Goal: Task Accomplishment & Management: Manage account settings

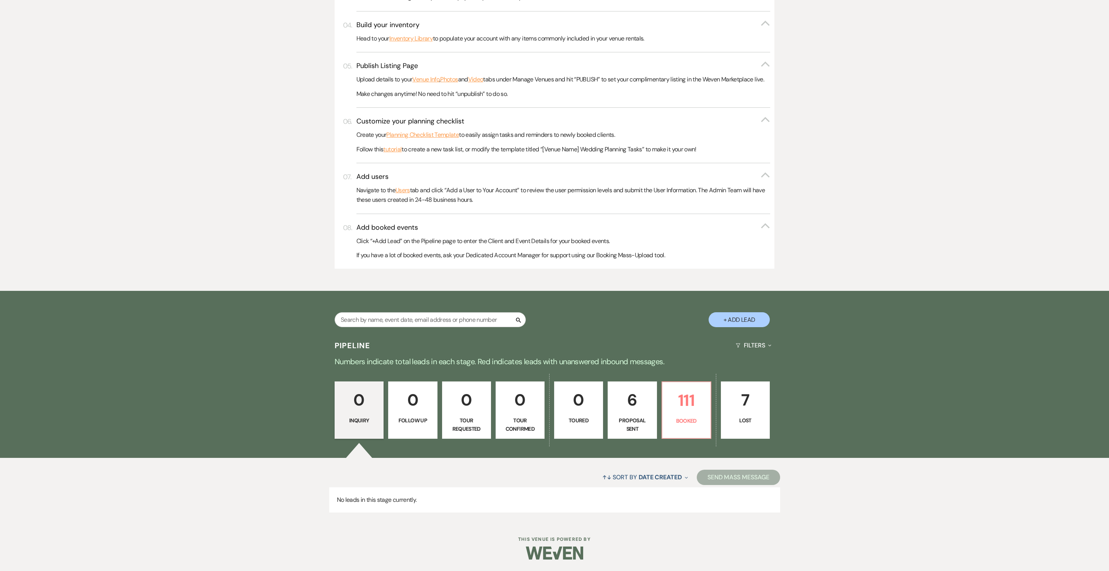
scroll to position [388, 0]
click at [450, 312] on input "text" at bounding box center [430, 319] width 191 height 15
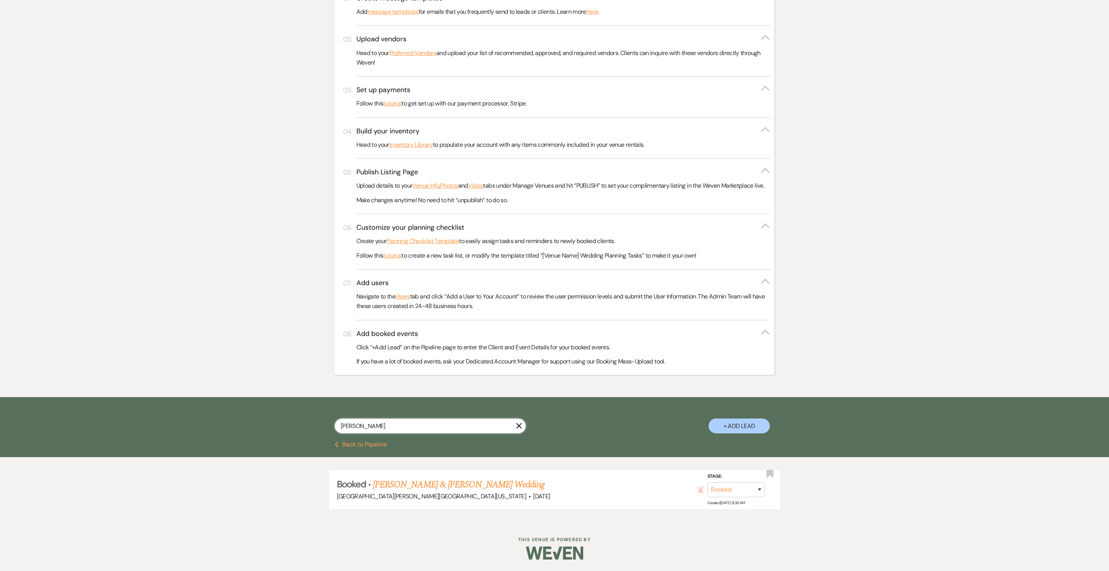
type input "[PERSON_NAME]"
drag, startPoint x: 450, startPoint y: 307, endPoint x: 436, endPoint y: 505, distance: 199.3
click at [436, 492] on link "[PERSON_NAME] & [PERSON_NAME] Wedding" at bounding box center [458, 485] width 171 height 14
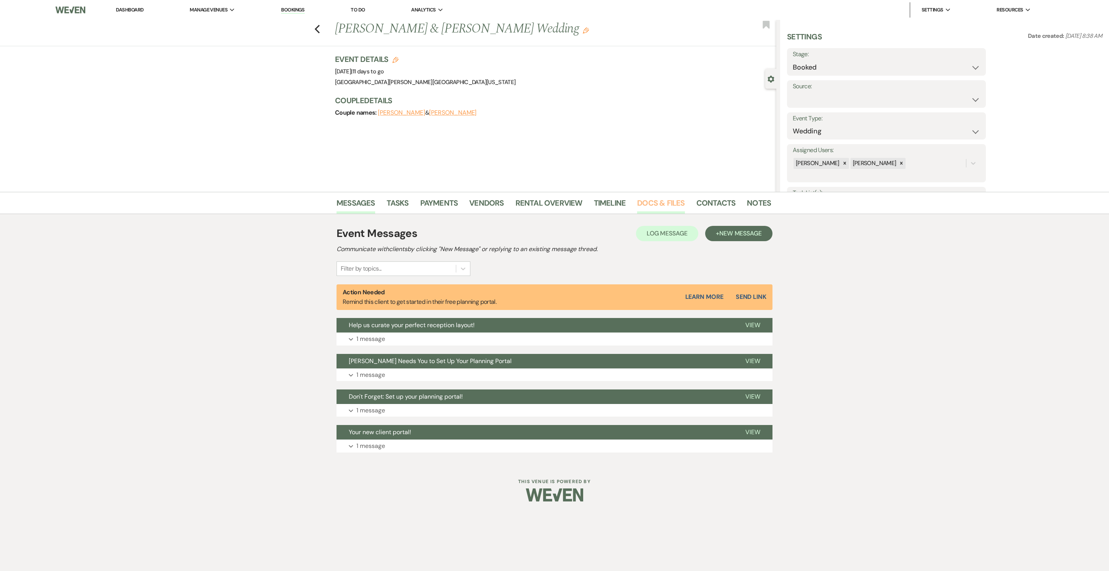
click at [658, 205] on link "Docs & Files" at bounding box center [660, 205] width 47 height 17
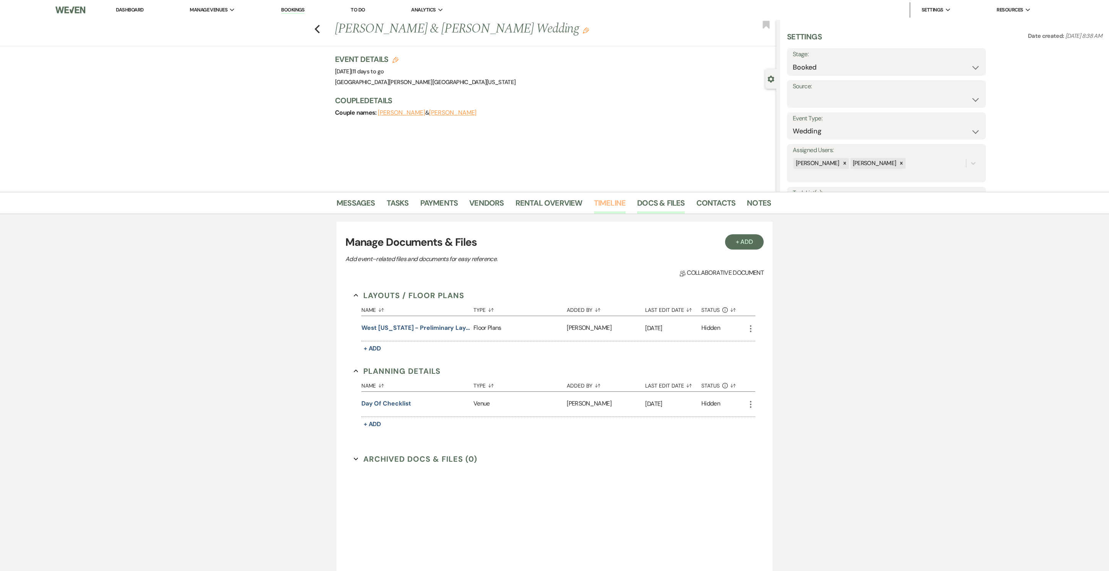
click at [609, 198] on link "Timeline" at bounding box center [610, 205] width 32 height 17
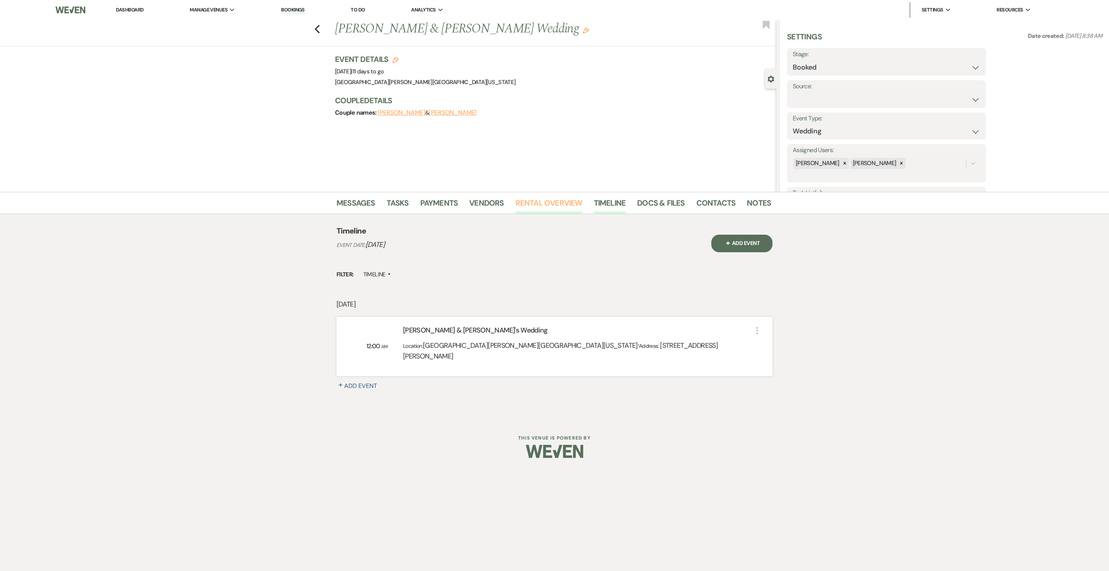
click at [545, 202] on link "Rental Overview" at bounding box center [548, 205] width 67 height 17
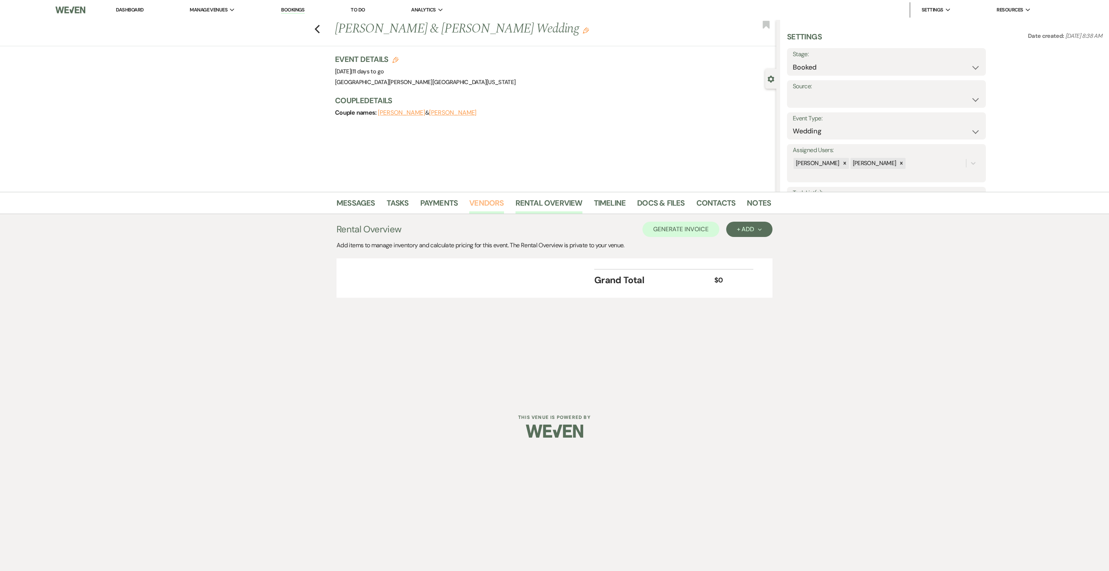
click at [476, 206] on link "Vendors" at bounding box center [486, 205] width 34 height 17
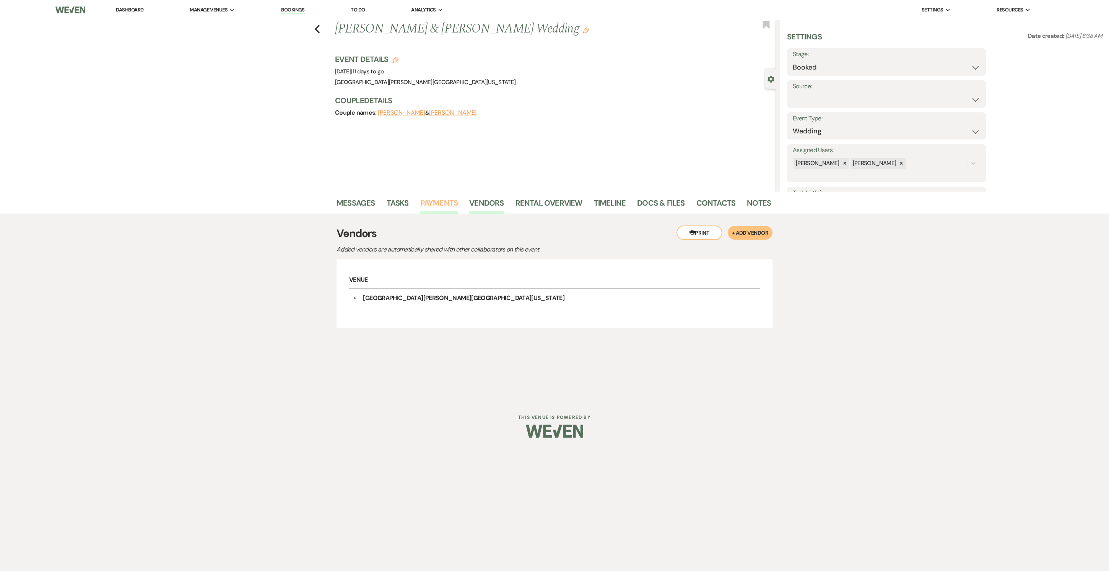
click at [434, 201] on link "Payments" at bounding box center [439, 205] width 38 height 17
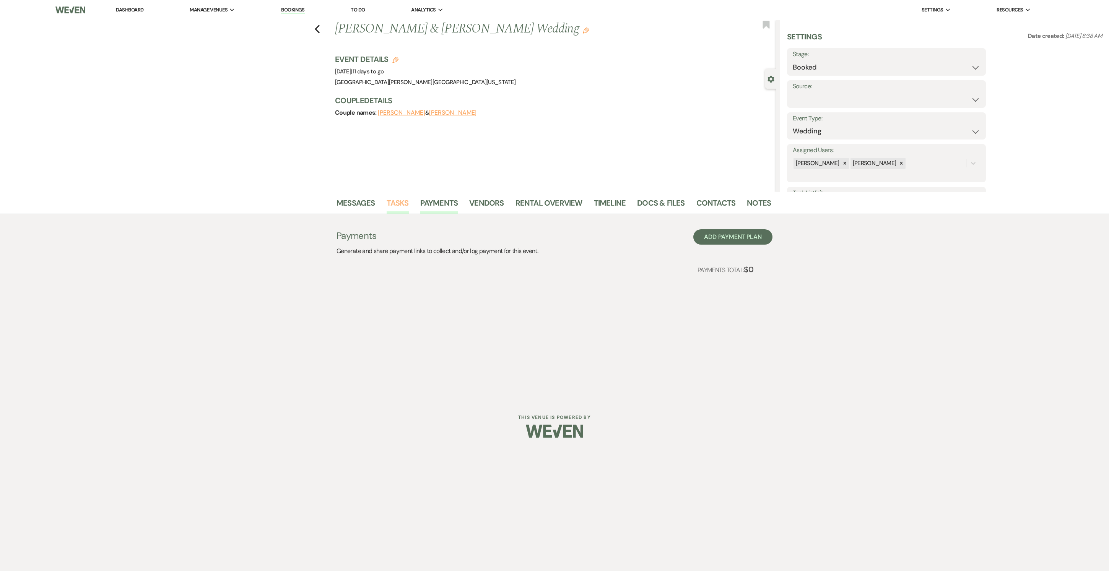
click at [396, 202] on link "Tasks" at bounding box center [398, 205] width 22 height 17
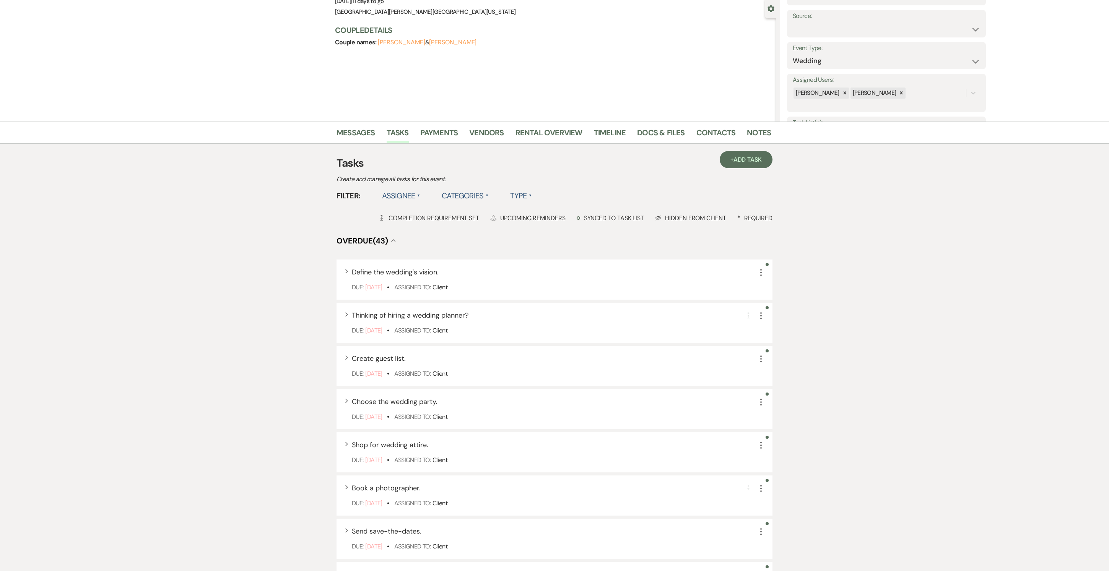
scroll to position [63, 0]
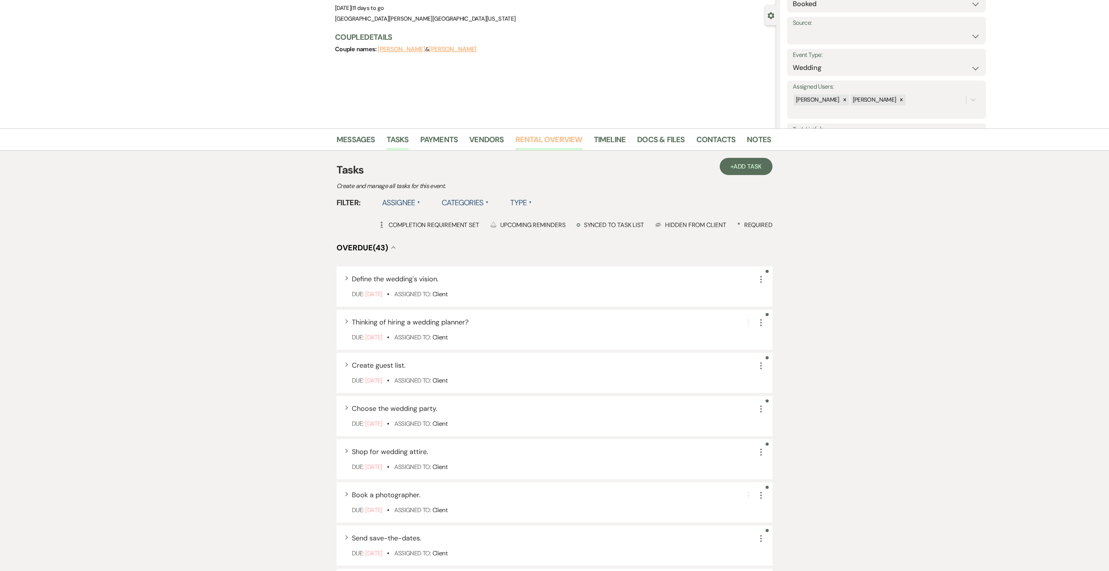
click at [561, 142] on link "Rental Overview" at bounding box center [548, 141] width 67 height 17
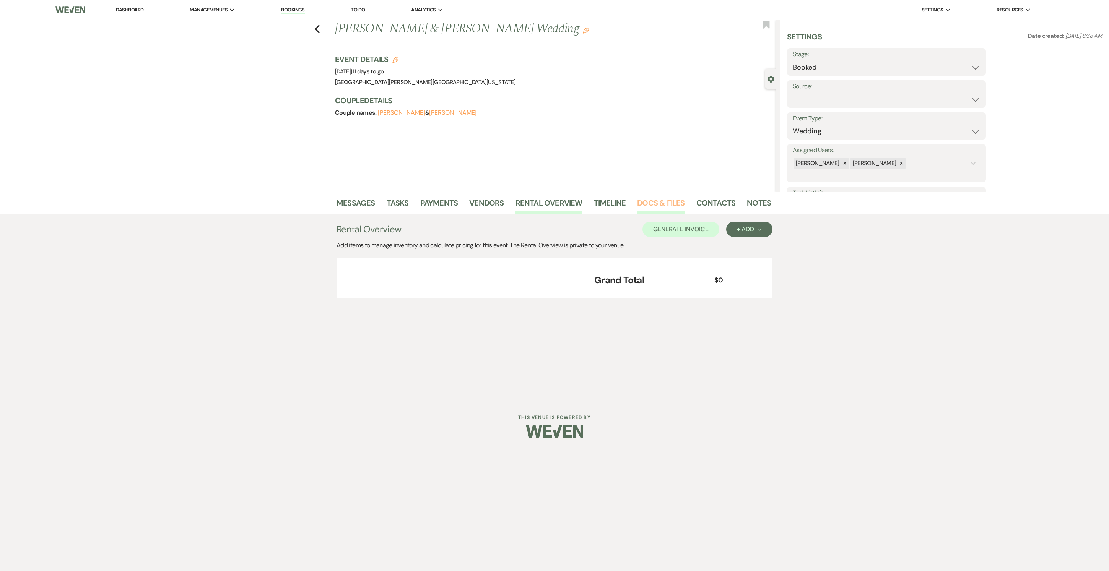
click at [656, 203] on link "Docs & Files" at bounding box center [660, 205] width 47 height 17
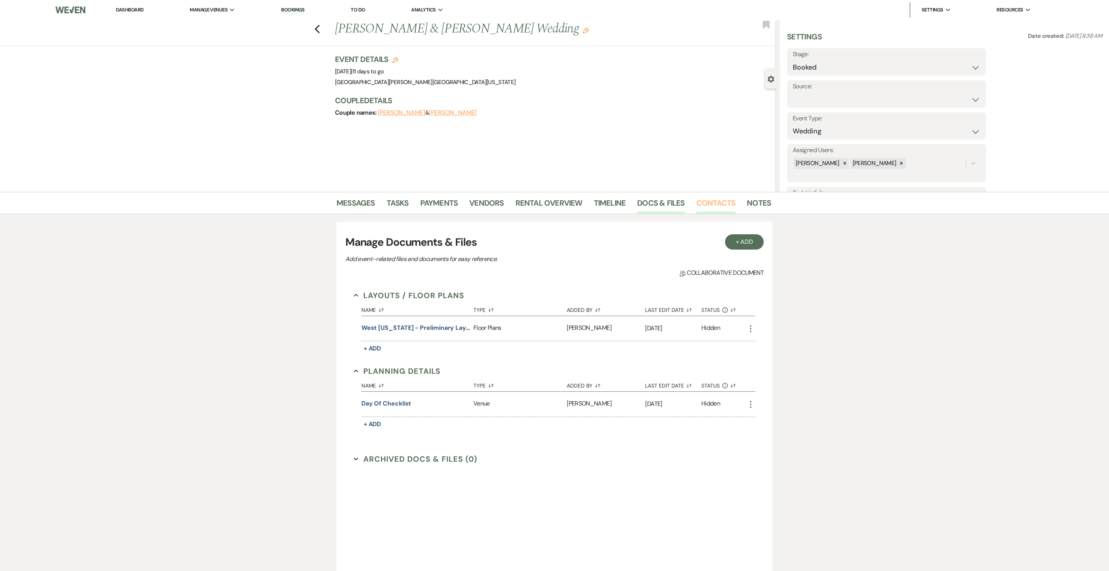
click at [710, 203] on link "Contacts" at bounding box center [715, 205] width 39 height 17
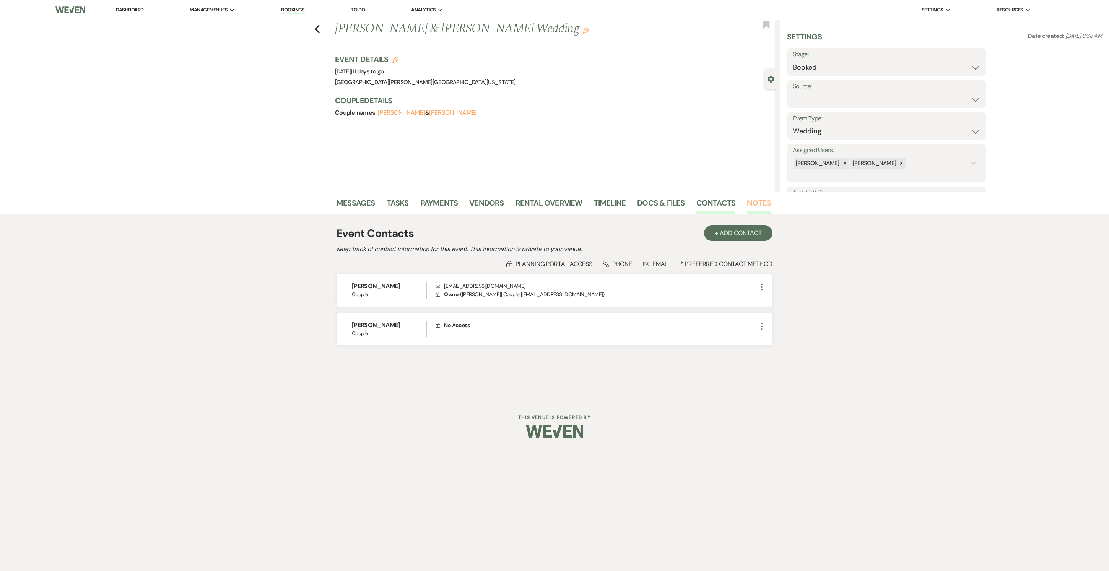
click at [757, 200] on link "Notes" at bounding box center [759, 205] width 24 height 17
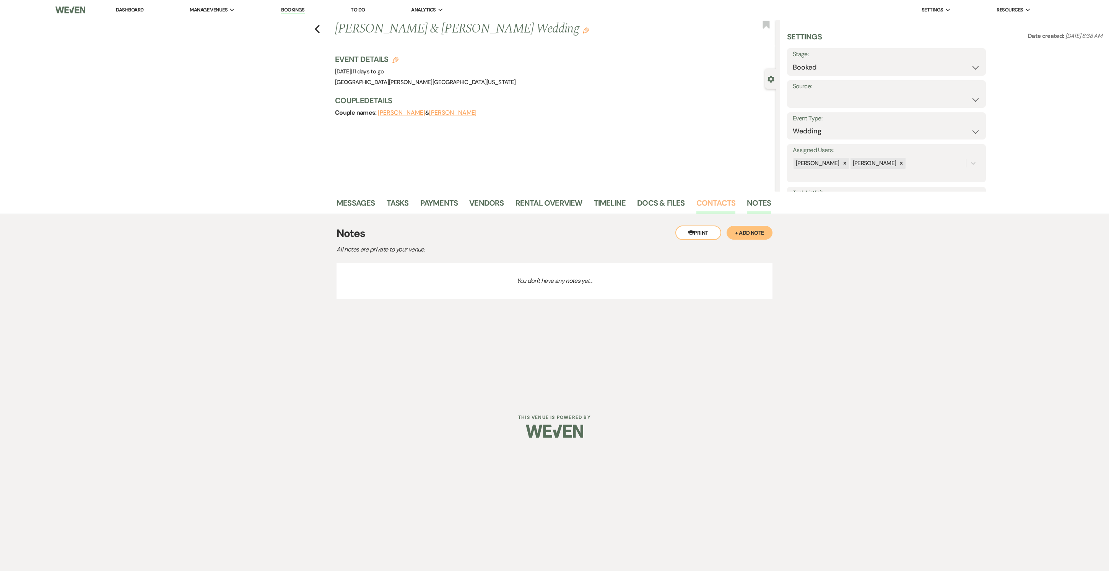
click at [711, 205] on link "Contacts" at bounding box center [715, 205] width 39 height 17
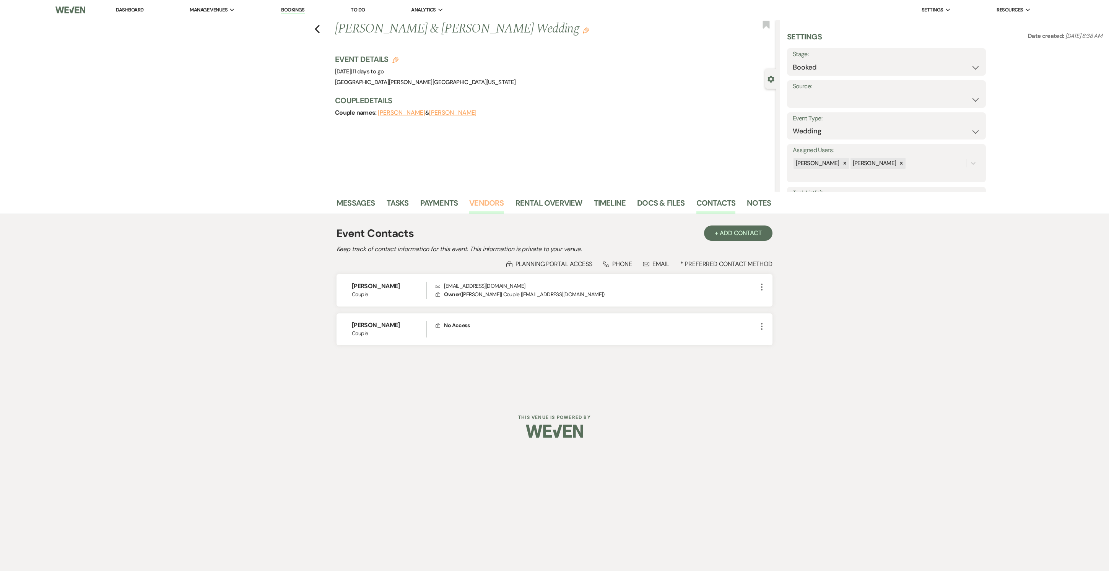
click at [482, 200] on link "Vendors" at bounding box center [486, 205] width 34 height 17
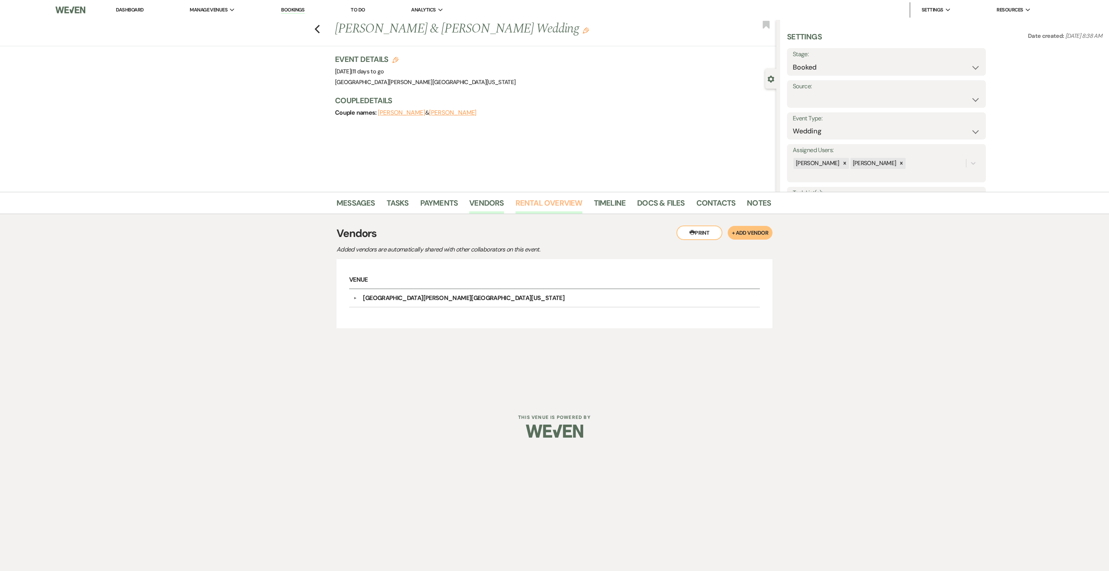
click at [552, 203] on link "Rental Overview" at bounding box center [548, 205] width 67 height 17
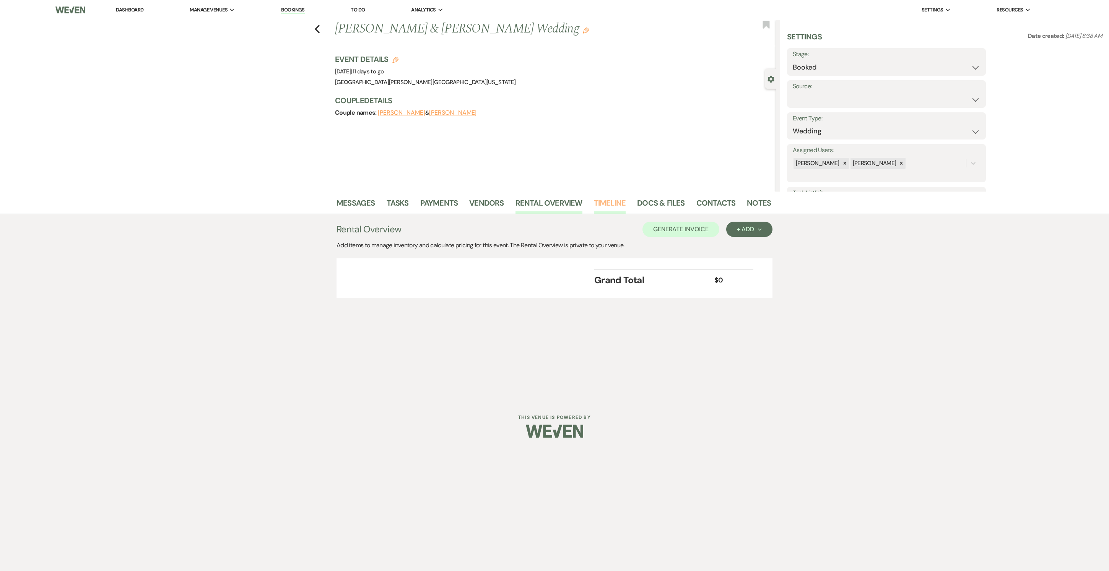
click at [606, 205] on link "Timeline" at bounding box center [610, 205] width 32 height 17
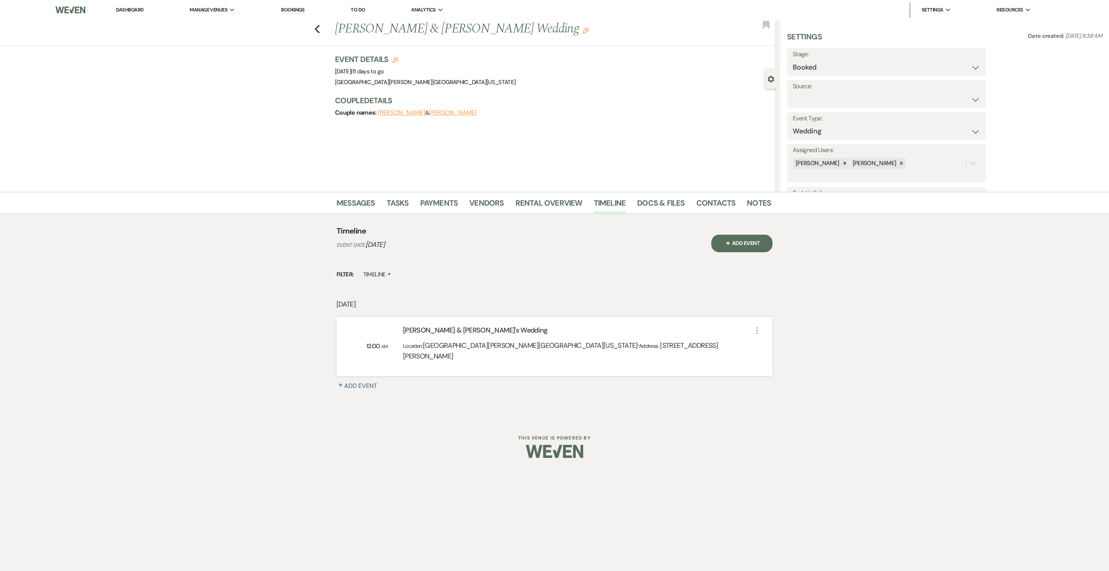
click at [314, 33] on div "Previous [PERSON_NAME] & [PERSON_NAME] Wedding Edit Bookmark" at bounding box center [386, 33] width 780 height 26
click at [317, 30] on use "button" at bounding box center [317, 29] width 5 height 8
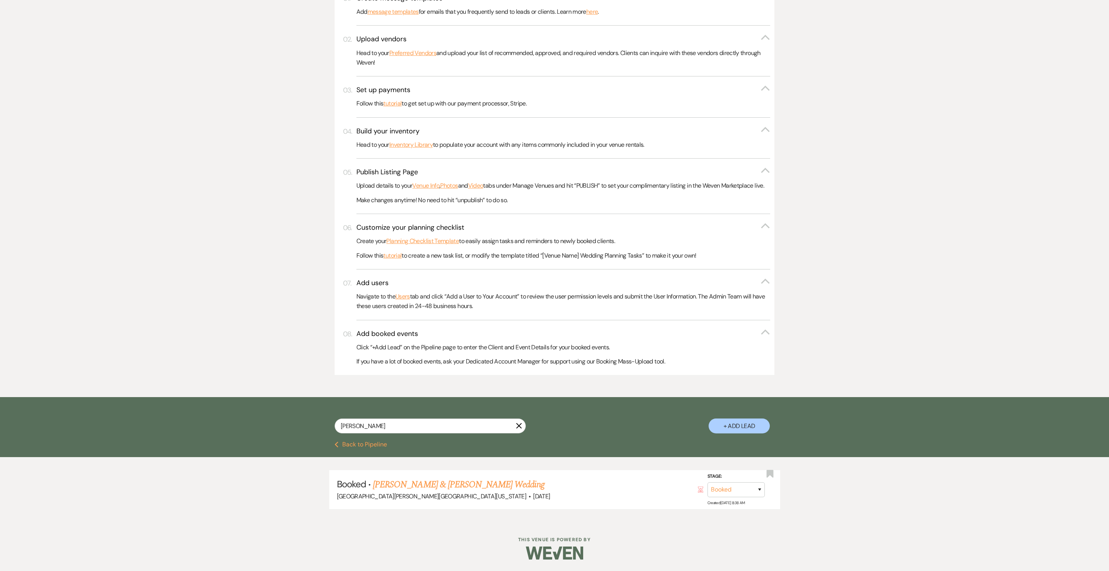
scroll to position [273, 0]
drag, startPoint x: 381, startPoint y: 420, endPoint x: 310, endPoint y: 420, distance: 71.1
click at [310, 420] on div "[PERSON_NAME] X + Add Lead" at bounding box center [554, 420] width 551 height 39
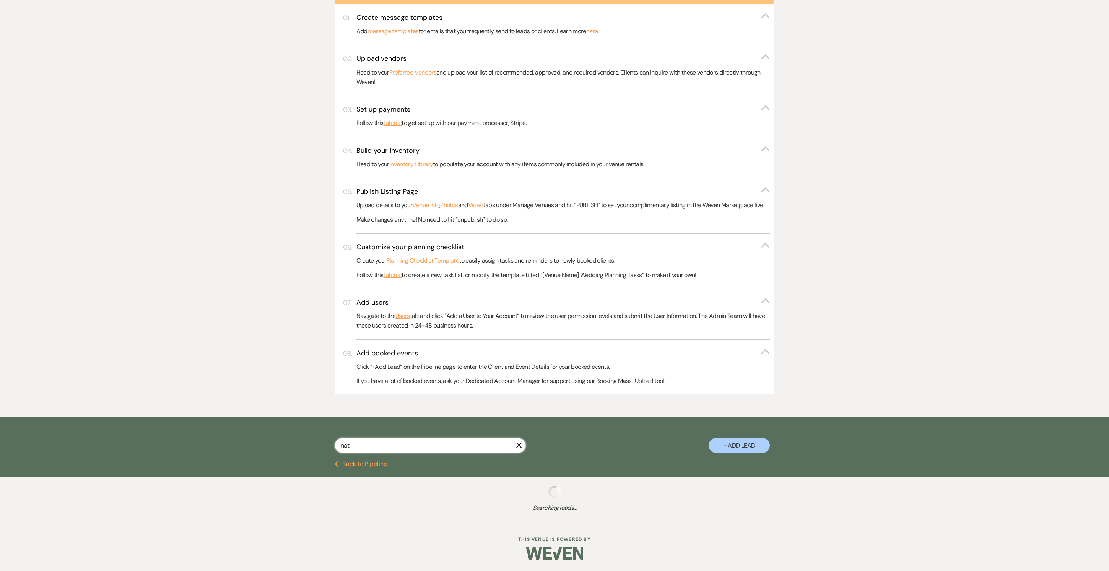
scroll to position [255, 0]
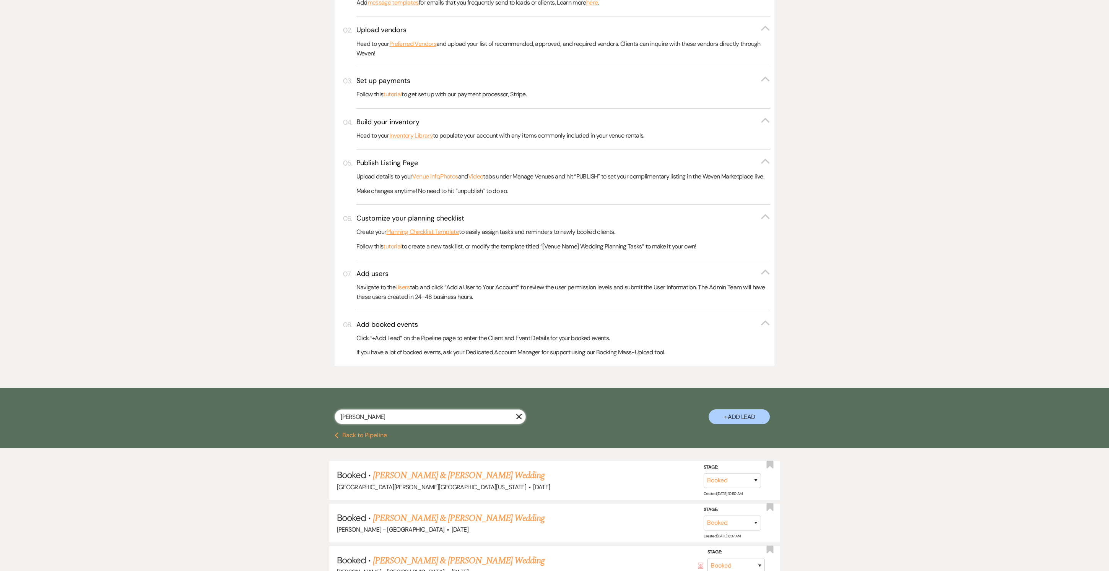
type input "[PERSON_NAME]"
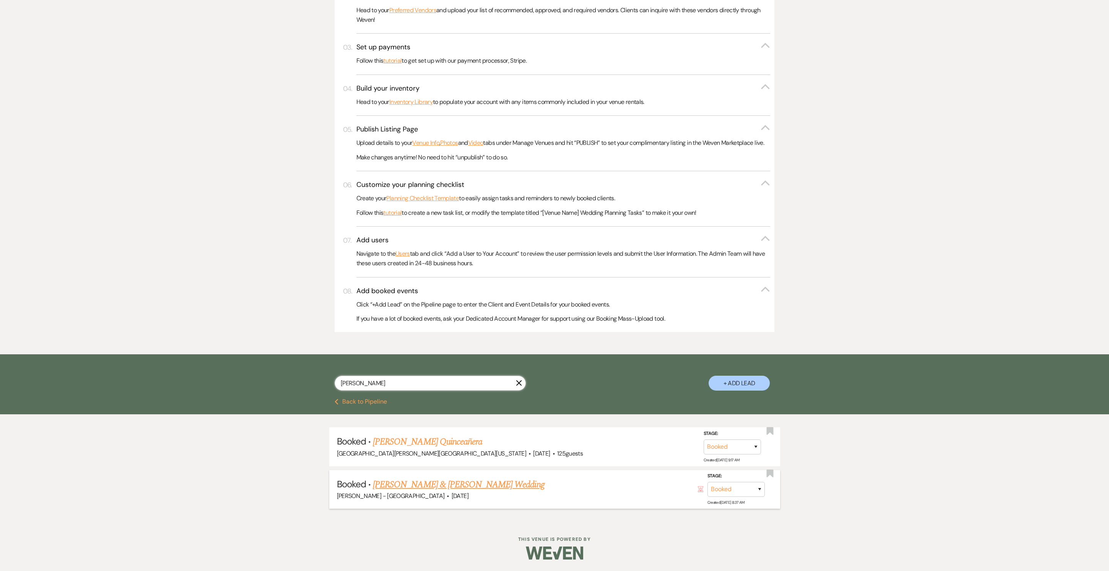
scroll to position [315, 0]
click at [488, 481] on link "[PERSON_NAME] & [PERSON_NAME] Wedding" at bounding box center [458, 485] width 171 height 14
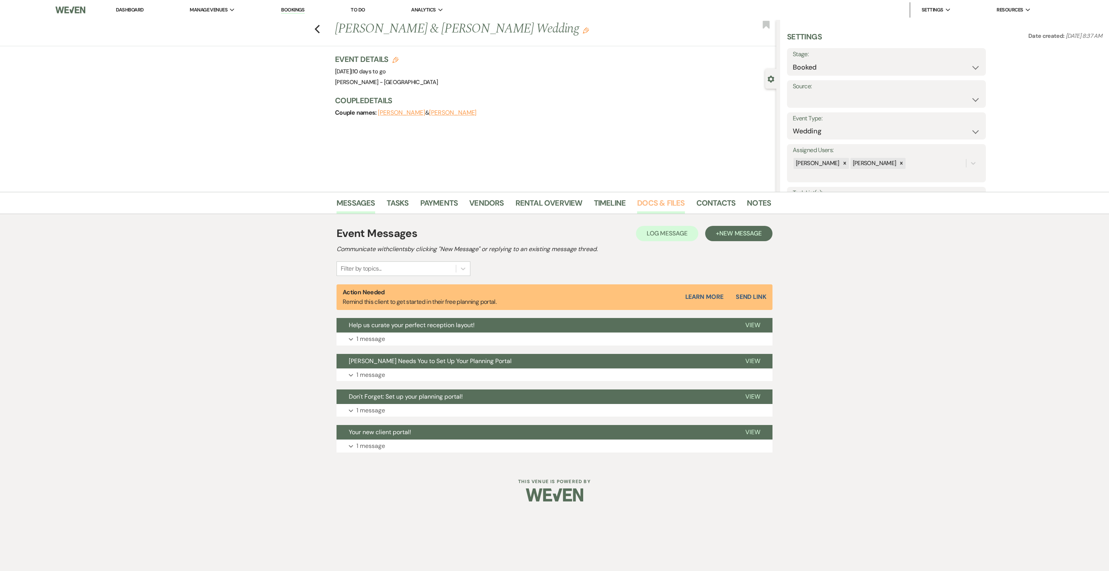
click at [651, 206] on link "Docs & Files" at bounding box center [660, 205] width 47 height 17
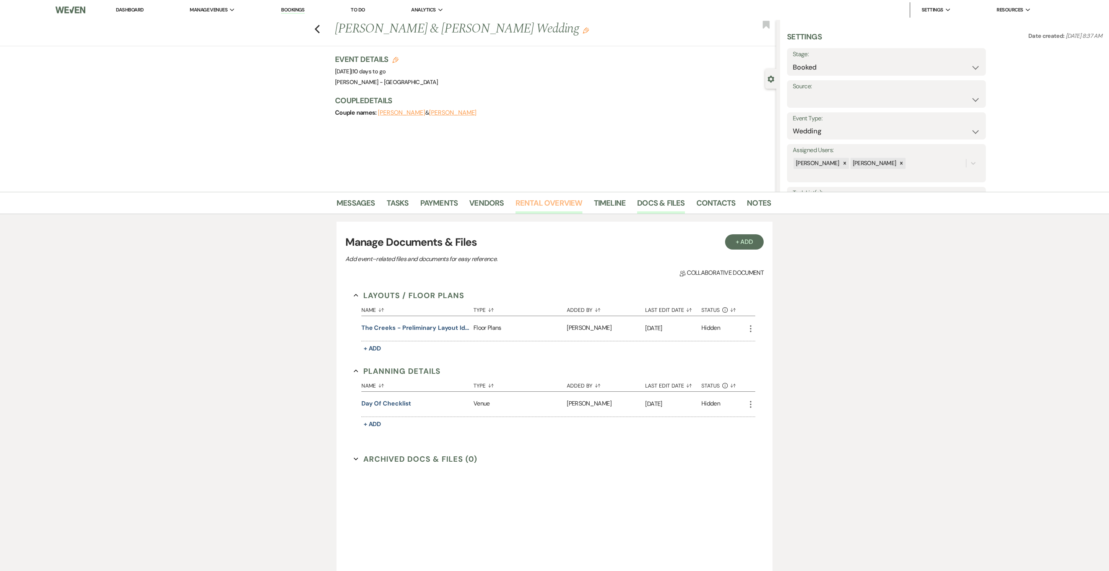
click at [532, 204] on link "Rental Overview" at bounding box center [548, 205] width 67 height 17
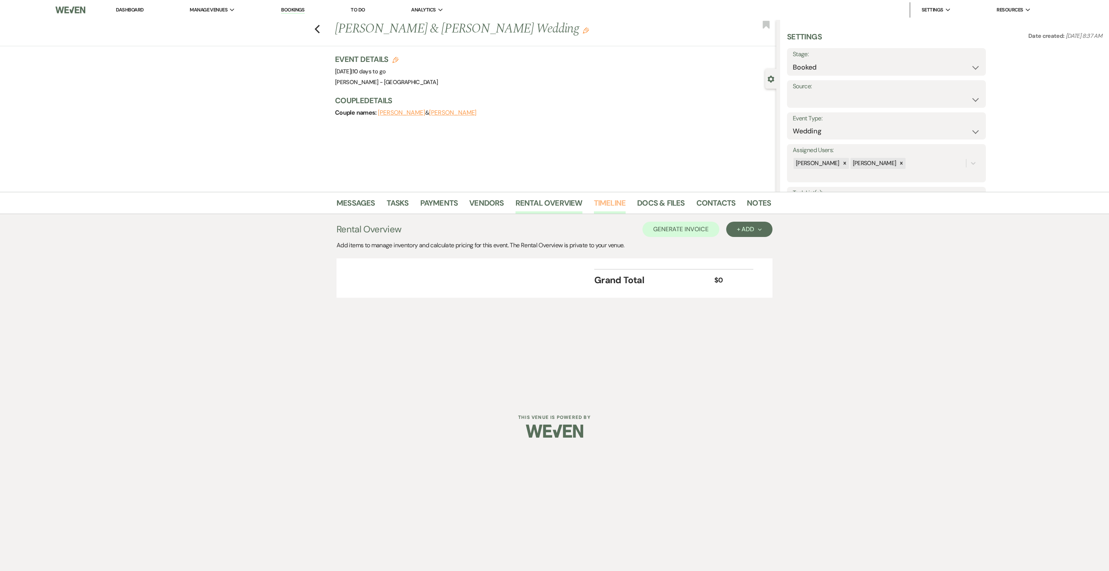
click at [616, 206] on link "Timeline" at bounding box center [610, 205] width 32 height 17
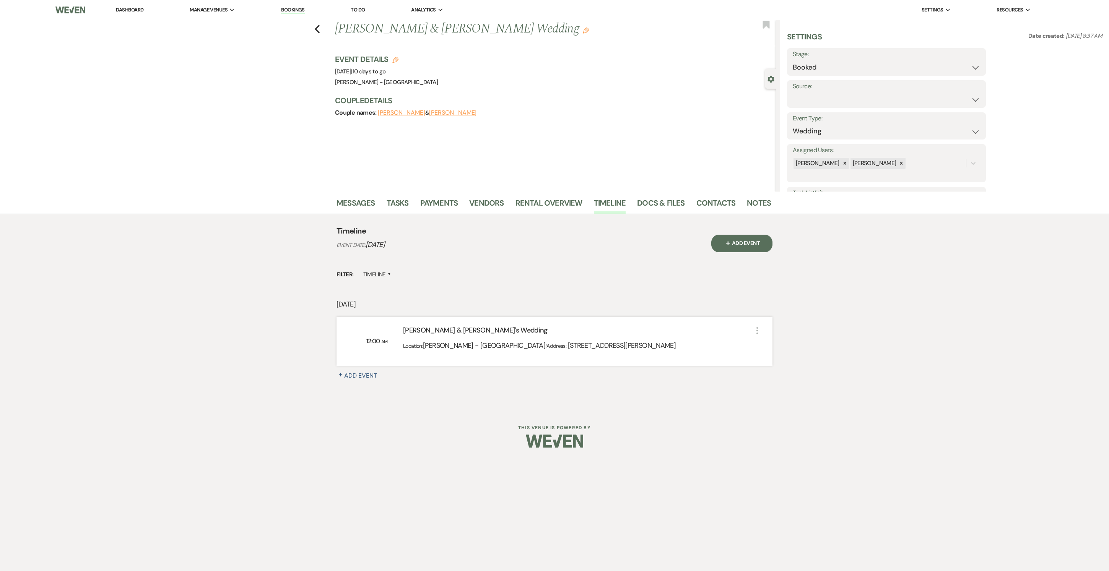
click at [460, 346] on span "[PERSON_NAME] - [GEOGRAPHIC_DATA]" at bounding box center [484, 345] width 122 height 9
click at [444, 329] on div "[PERSON_NAME] & [PERSON_NAME]'s Wedding" at bounding box center [577, 331] width 349 height 13
click at [381, 344] on span "AM" at bounding box center [384, 342] width 6 height 6
click at [750, 204] on link "Notes" at bounding box center [759, 205] width 24 height 17
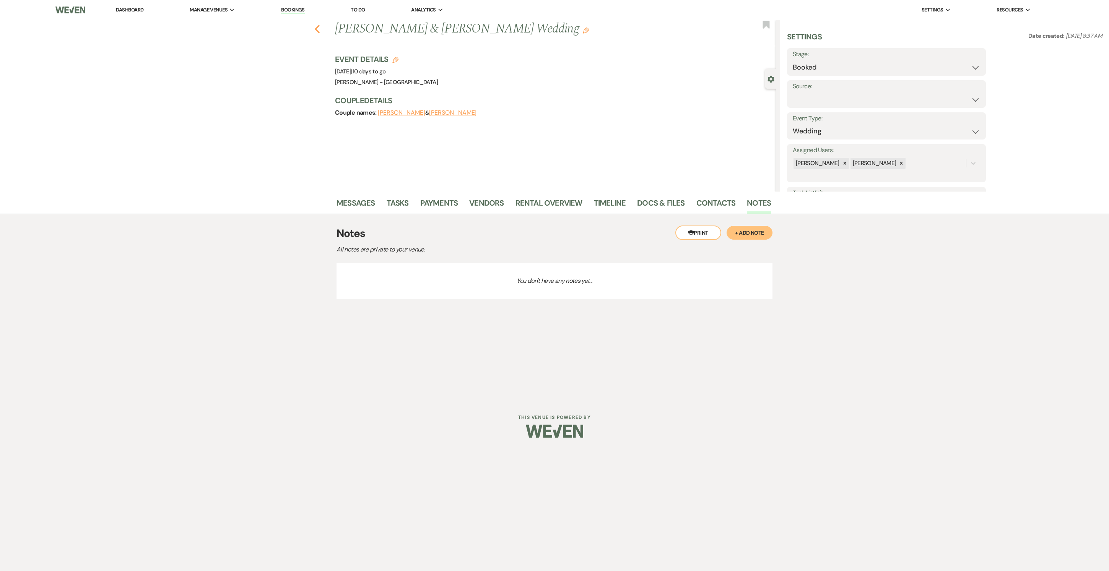
click at [319, 29] on icon "Previous" at bounding box center [317, 28] width 6 height 9
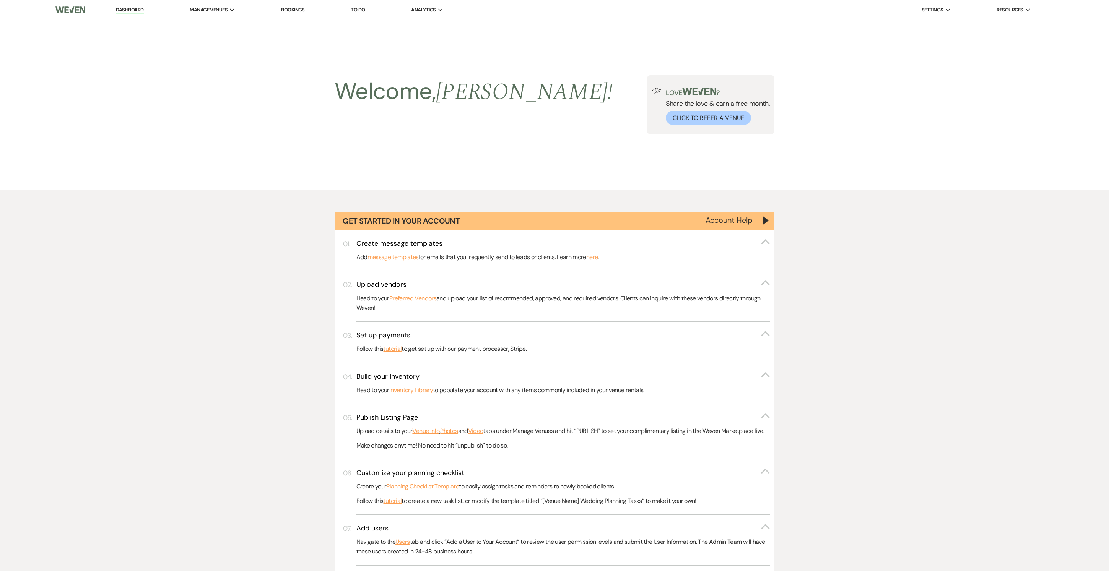
scroll to position [315, 0]
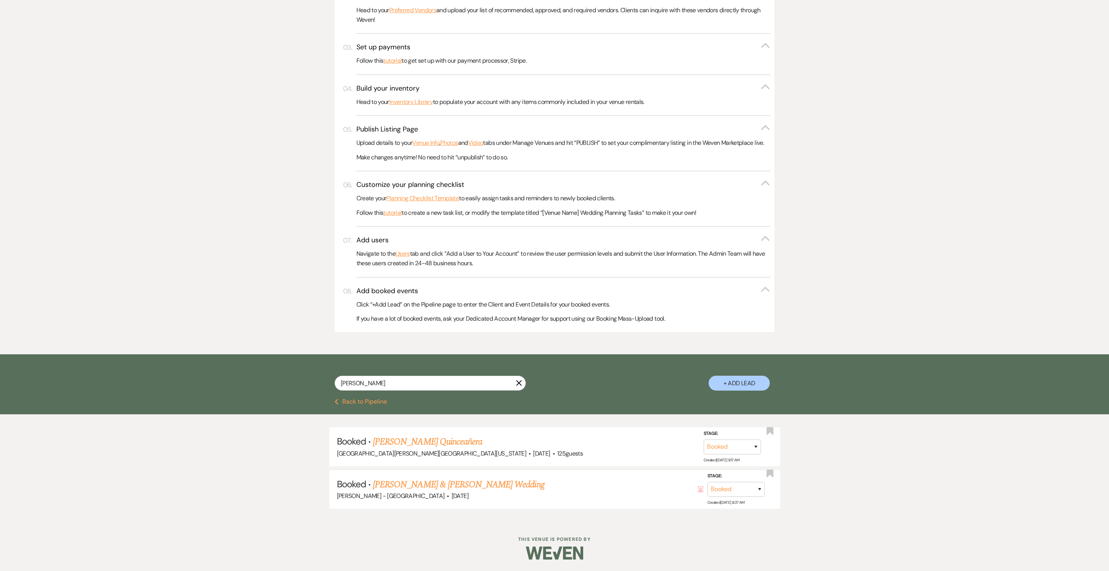
click at [519, 380] on use "button" at bounding box center [519, 383] width 6 height 6
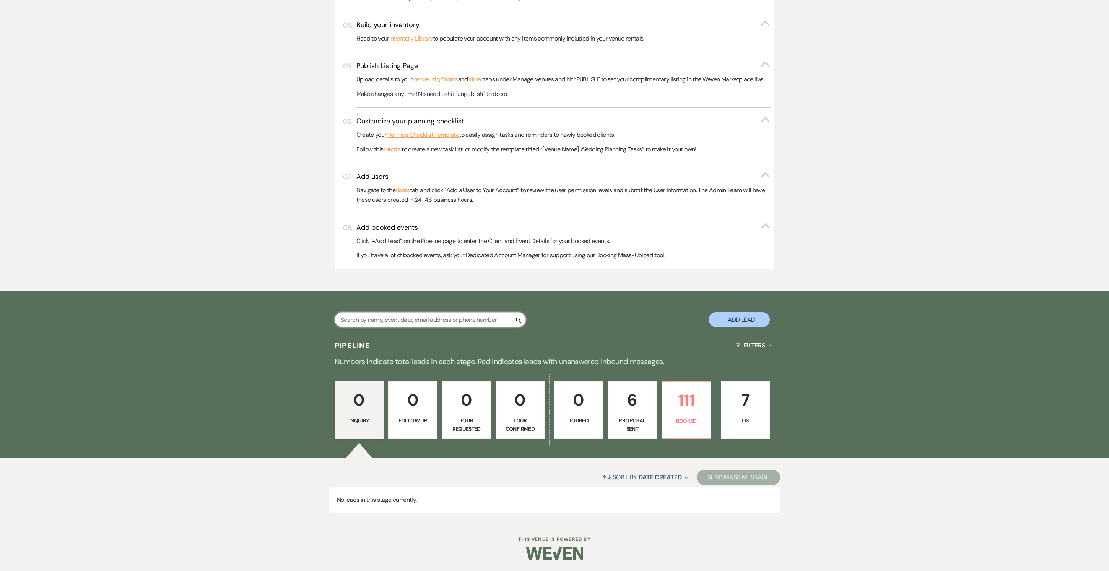
click at [399, 312] on input "text" at bounding box center [430, 319] width 191 height 15
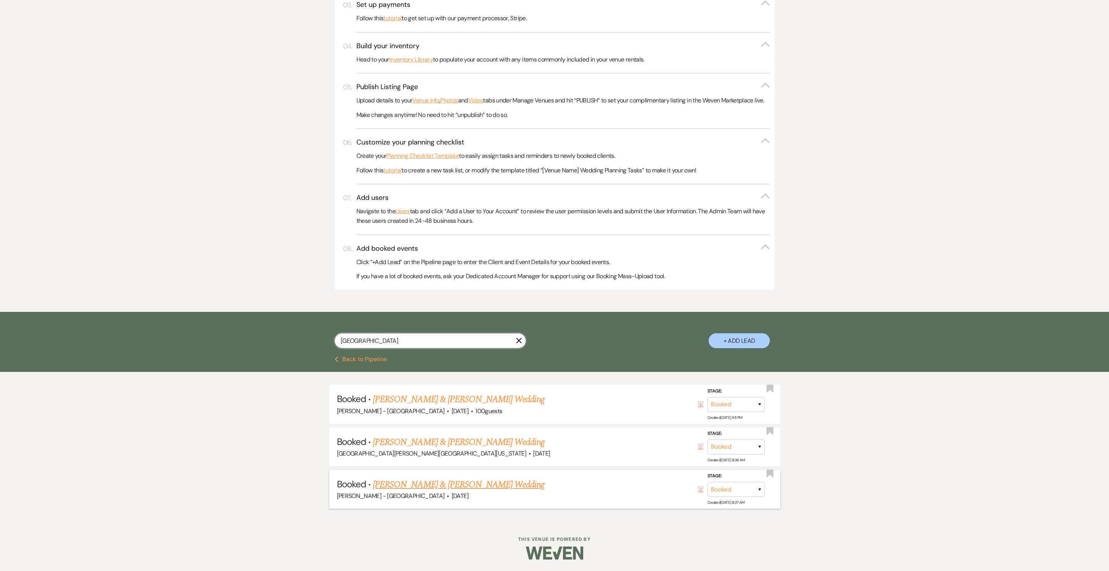
scroll to position [357, 0]
type input "[GEOGRAPHIC_DATA]"
click at [460, 483] on link "[PERSON_NAME] & [PERSON_NAME] Wedding" at bounding box center [458, 485] width 171 height 14
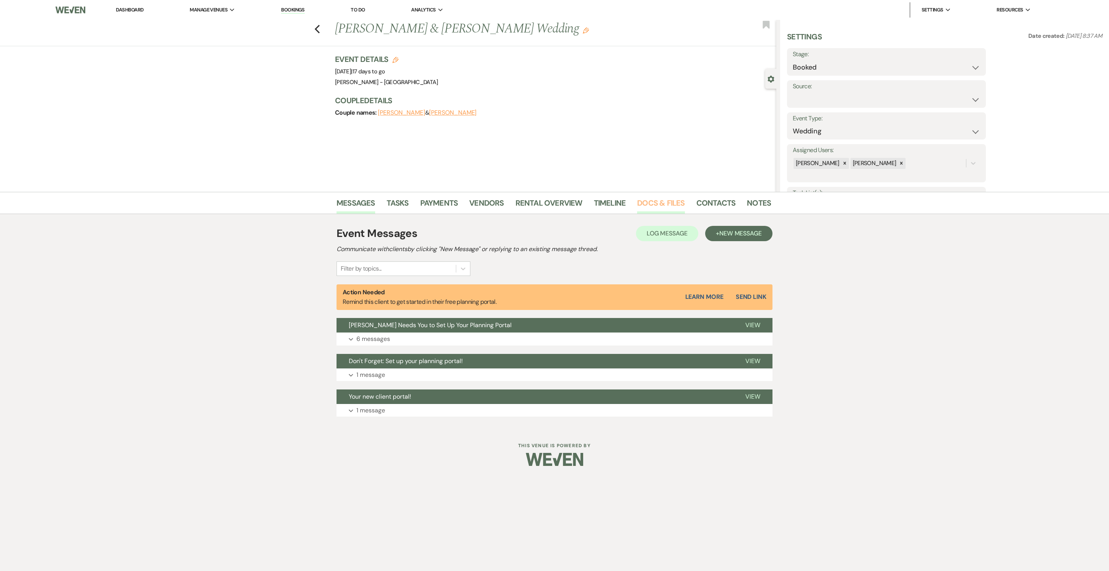
click at [661, 203] on link "Docs & Files" at bounding box center [660, 205] width 47 height 17
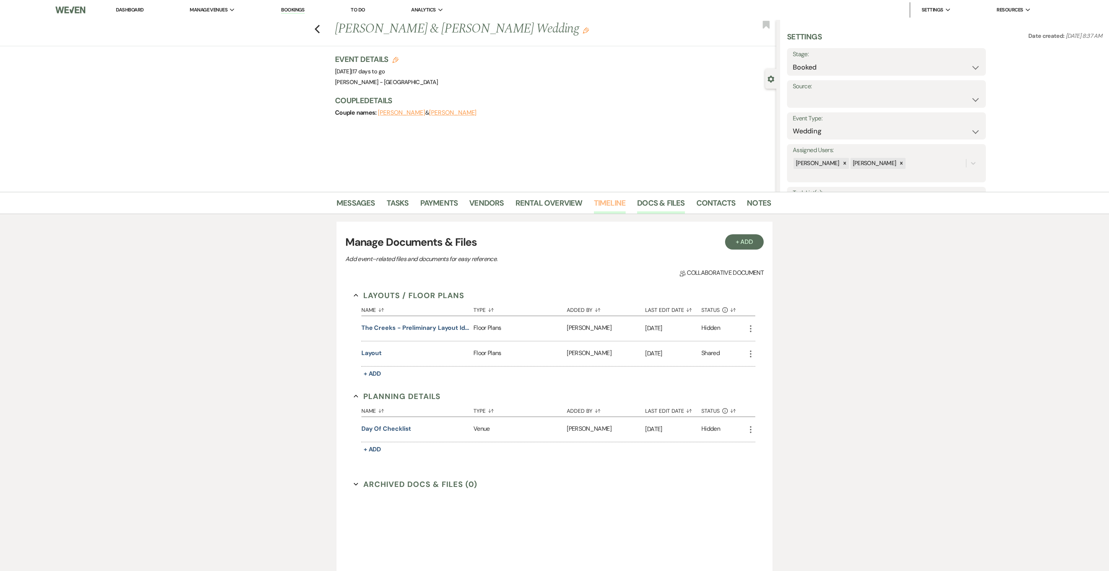
click at [608, 201] on link "Timeline" at bounding box center [610, 205] width 32 height 17
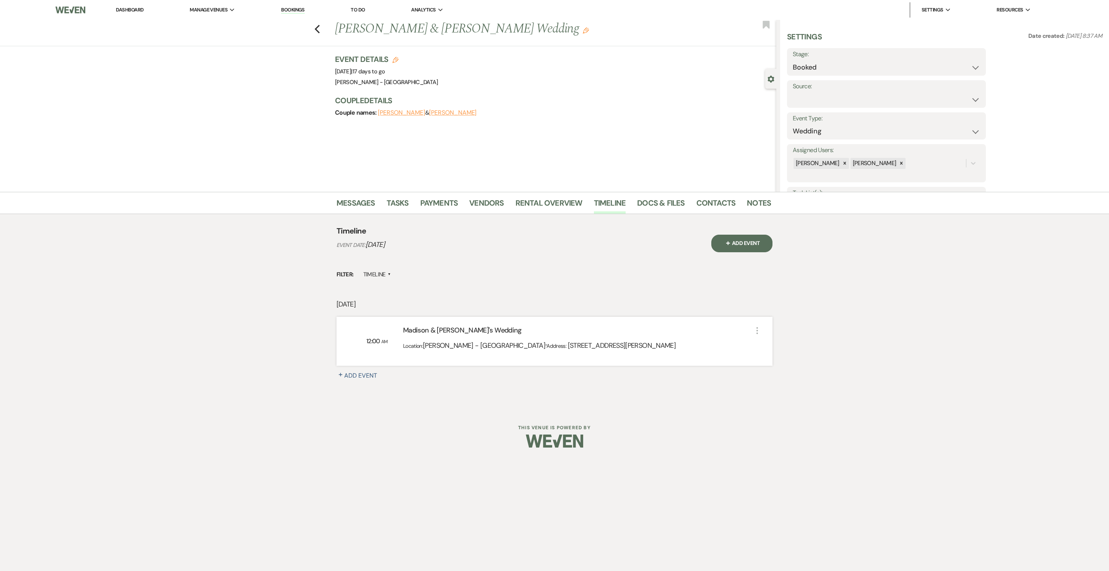
click at [370, 340] on div "12:00 AM" at bounding box center [374, 341] width 27 height 9
click at [417, 337] on div "Madison & [PERSON_NAME]'s Wedding" at bounding box center [577, 331] width 349 height 13
click at [496, 203] on link "Vendors" at bounding box center [486, 205] width 34 height 17
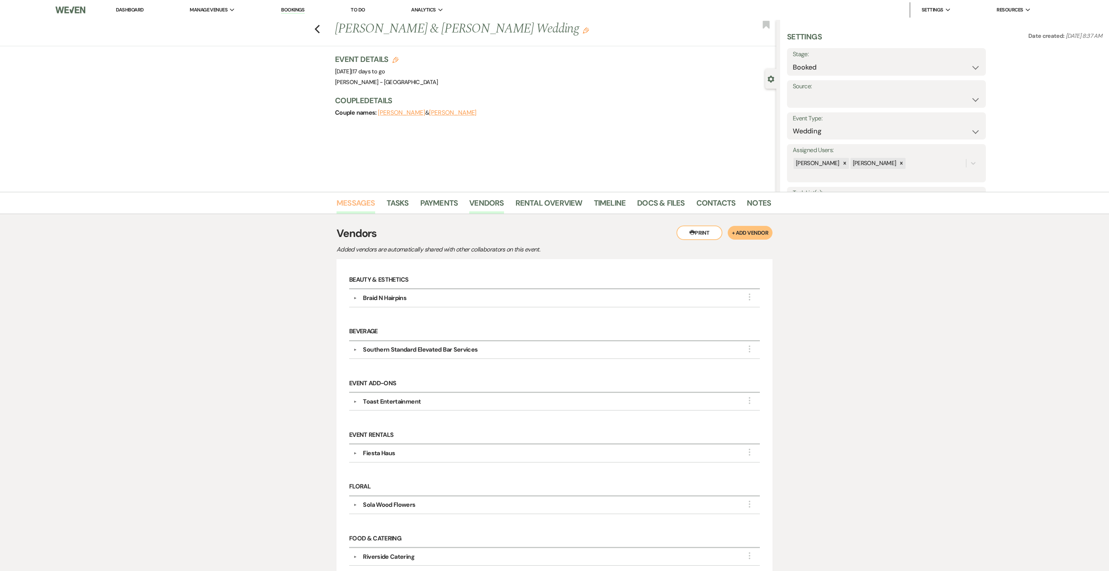
click at [360, 199] on link "Messages" at bounding box center [355, 205] width 39 height 17
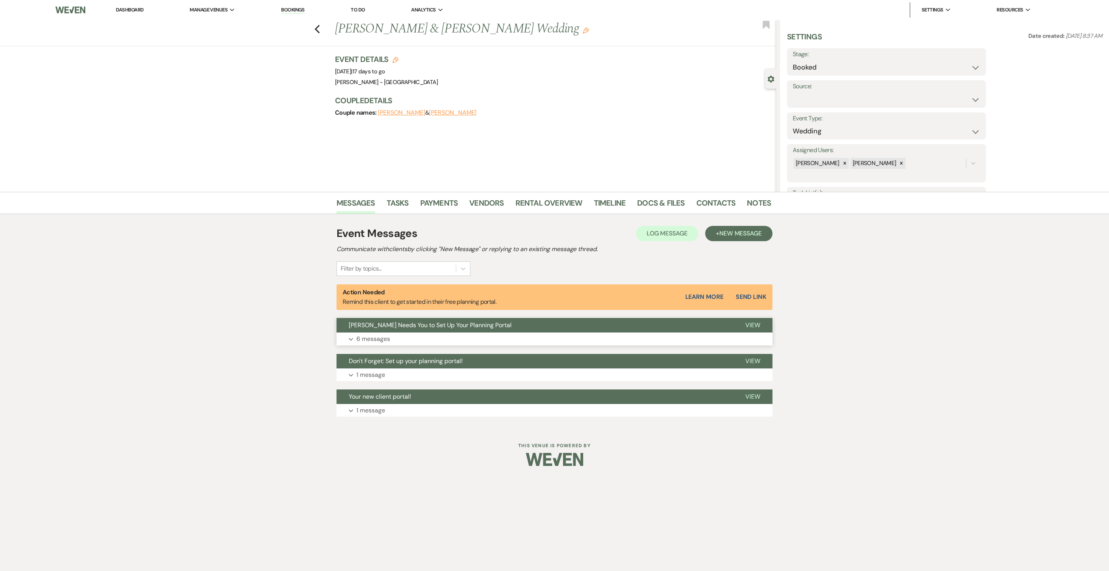
click at [361, 346] on button "Expand 6 messages" at bounding box center [554, 339] width 436 height 13
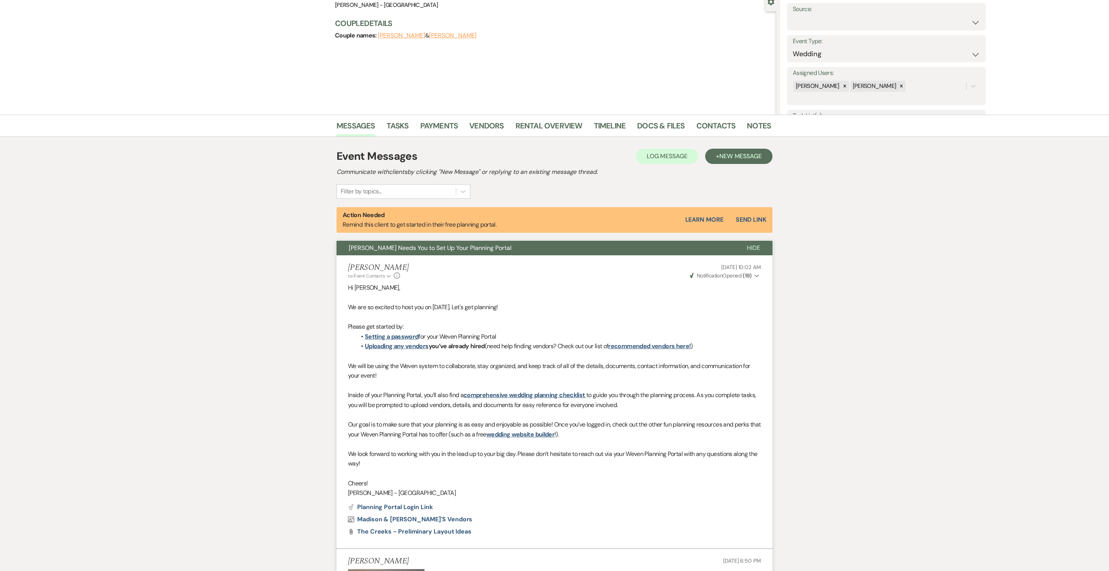
scroll to position [83, 0]
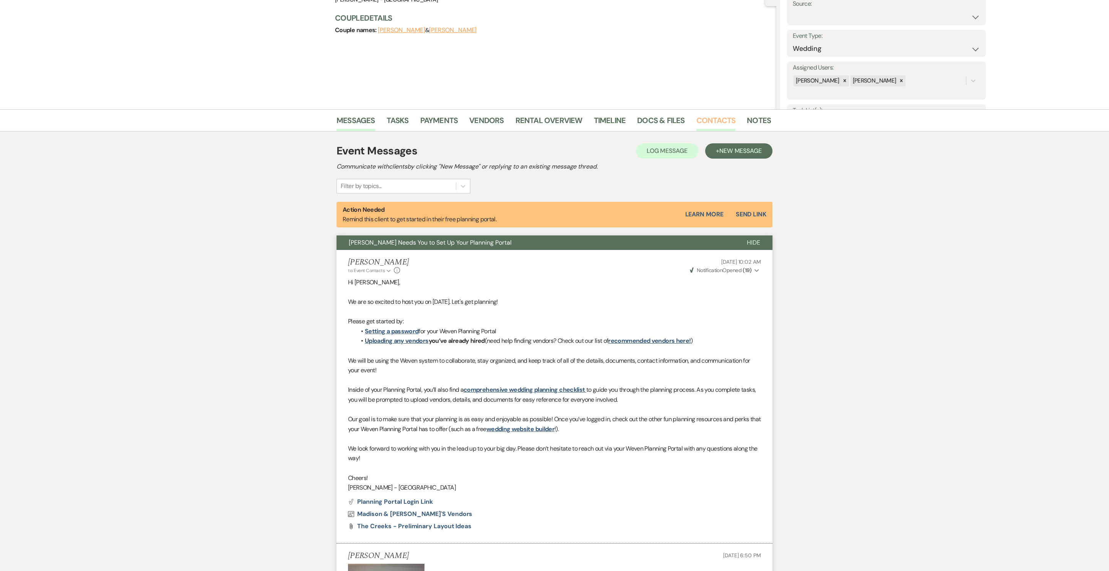
click at [707, 121] on link "Contacts" at bounding box center [715, 122] width 39 height 17
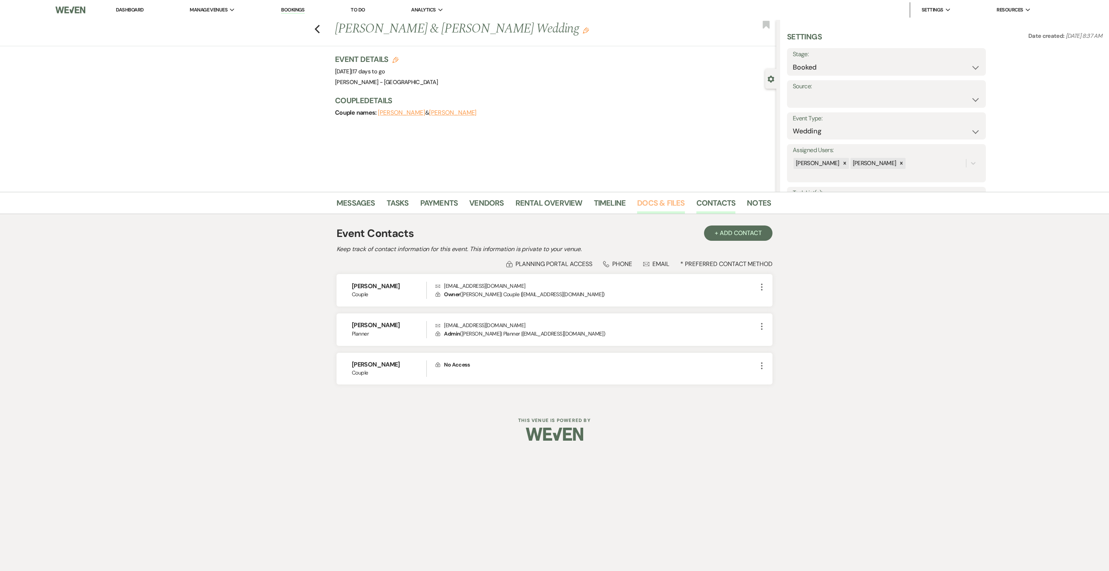
click at [657, 204] on link "Docs & Files" at bounding box center [660, 205] width 47 height 17
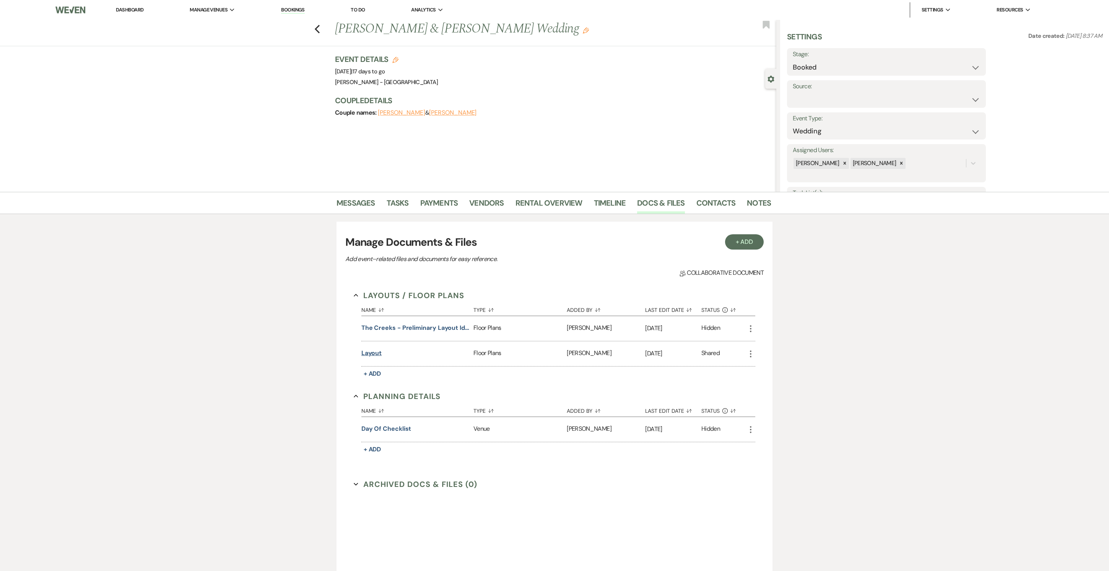
click at [374, 358] on button "Layout" at bounding box center [371, 353] width 21 height 9
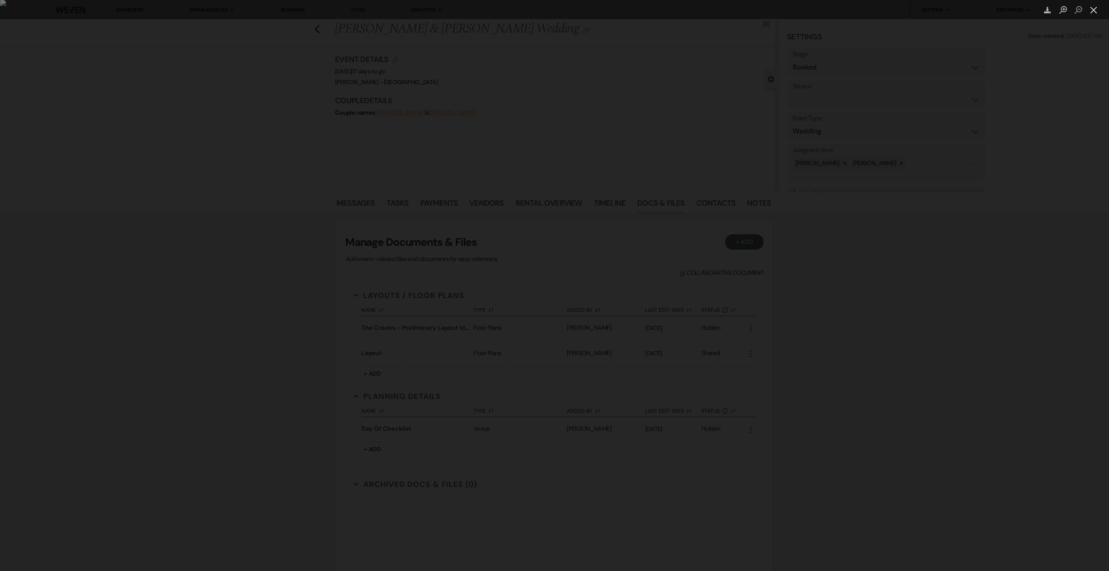
click at [1093, 9] on button "Close lightbox" at bounding box center [1093, 9] width 15 height 13
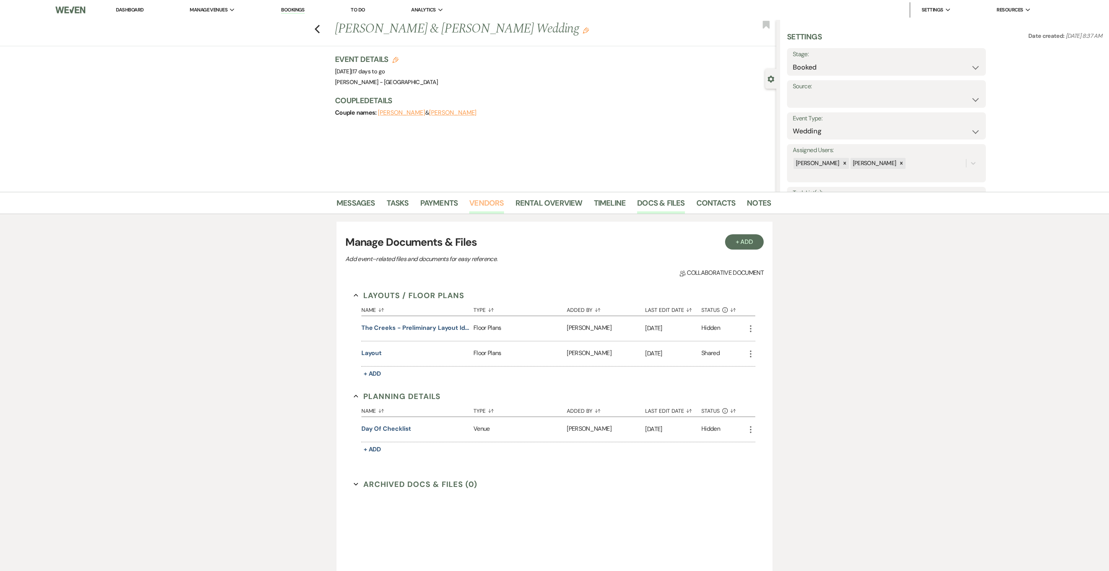
click at [492, 204] on link "Vendors" at bounding box center [486, 205] width 34 height 17
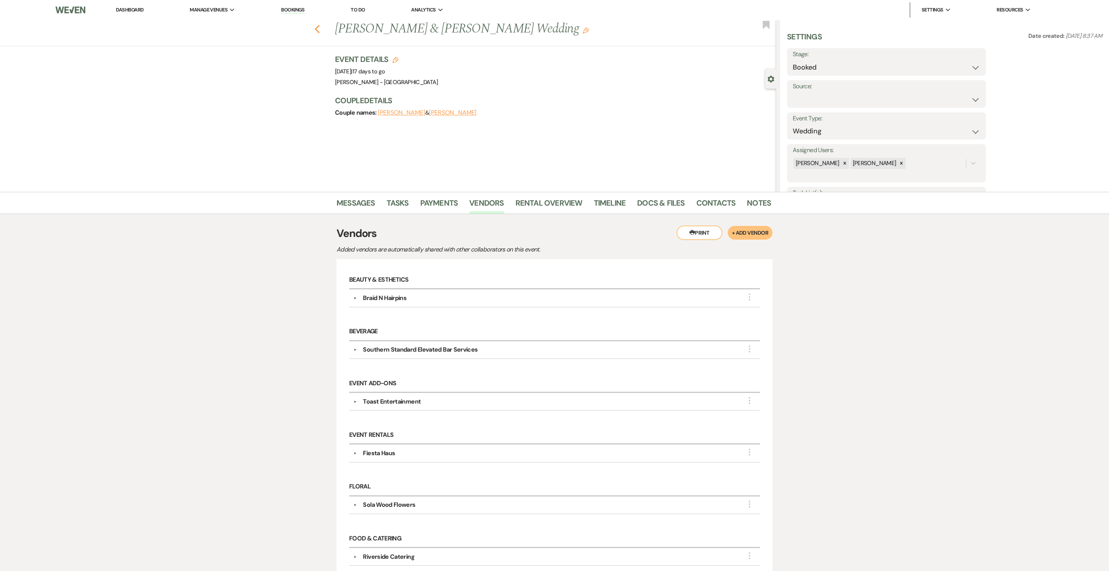
click at [317, 28] on use "button" at bounding box center [317, 29] width 5 height 8
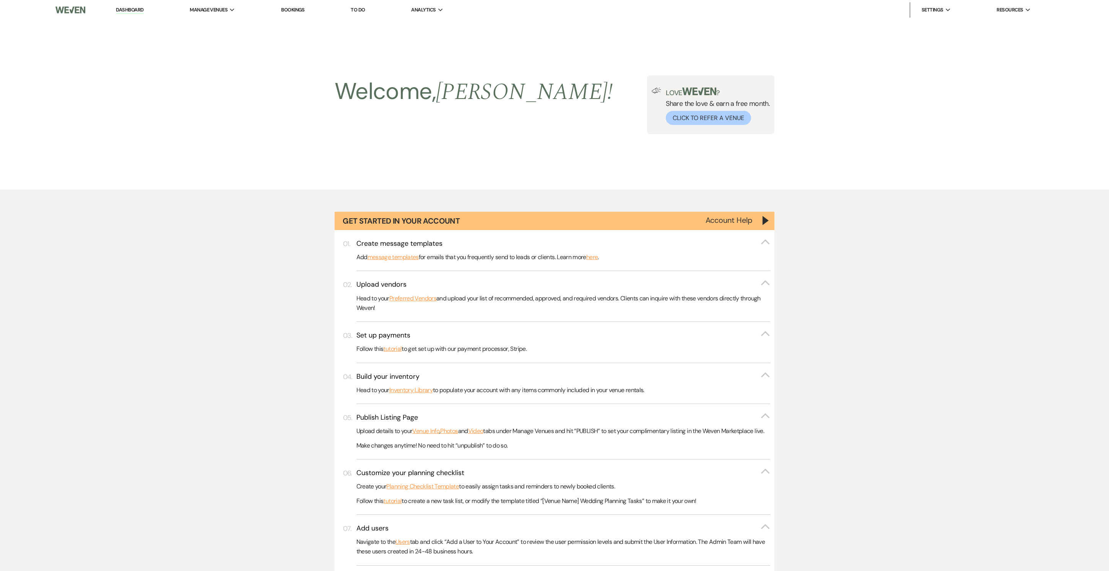
scroll to position [357, 0]
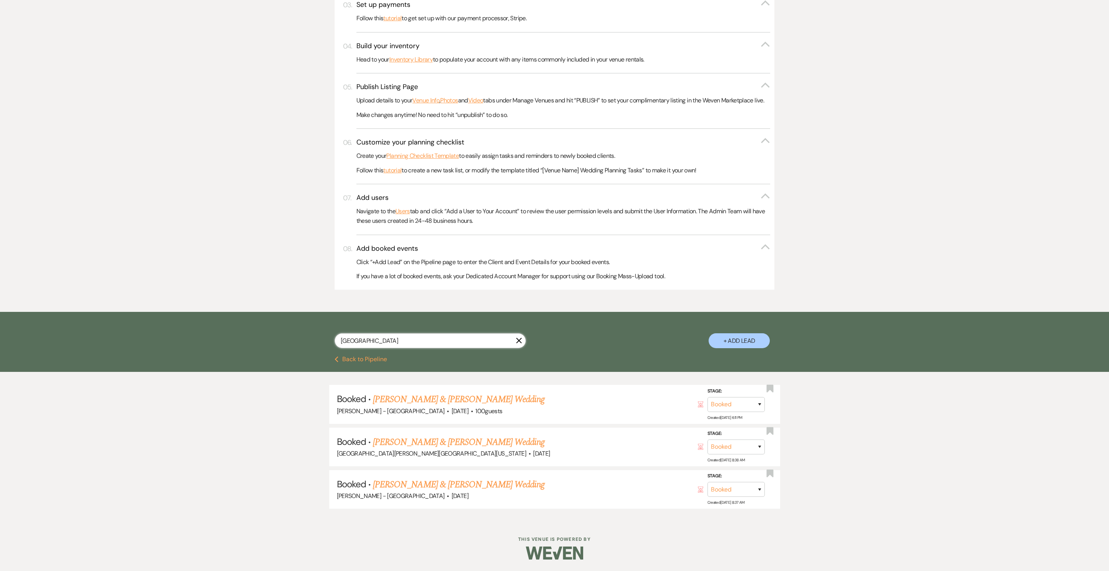
drag, startPoint x: 414, startPoint y: 336, endPoint x: 327, endPoint y: 336, distance: 86.4
click at [327, 336] on div "Madison X + Add Lead" at bounding box center [554, 335] width 551 height 39
type input "[PERSON_NAME]"
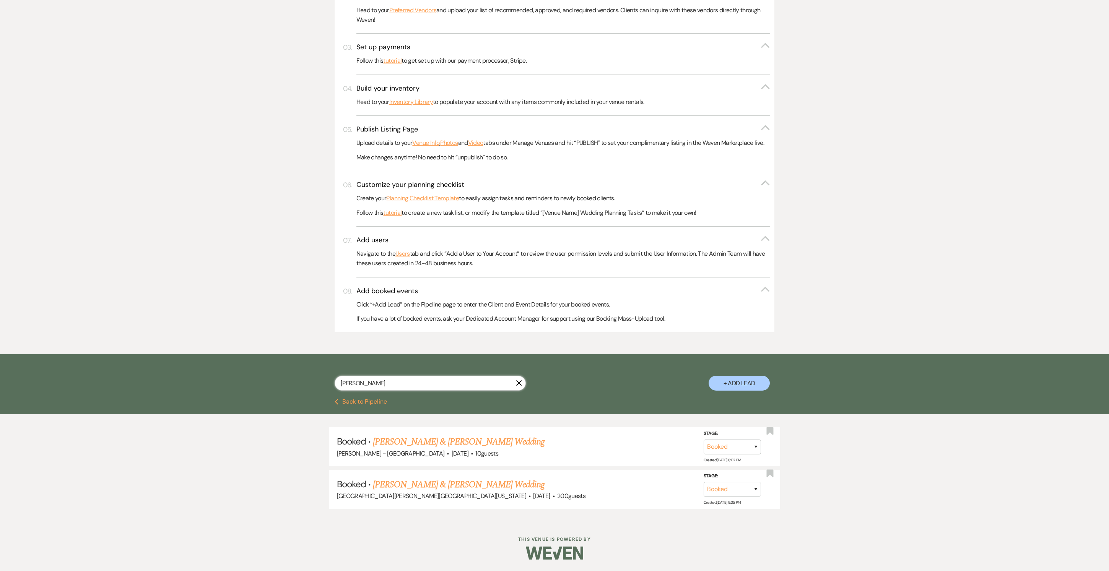
scroll to position [315, 0]
click at [438, 440] on link "[PERSON_NAME] & [PERSON_NAME] Wedding" at bounding box center [458, 442] width 171 height 14
